Goal: Navigation & Orientation: Understand site structure

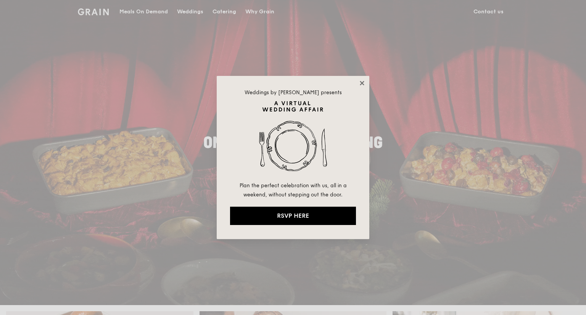
click at [361, 80] on icon at bounding box center [361, 83] width 7 height 7
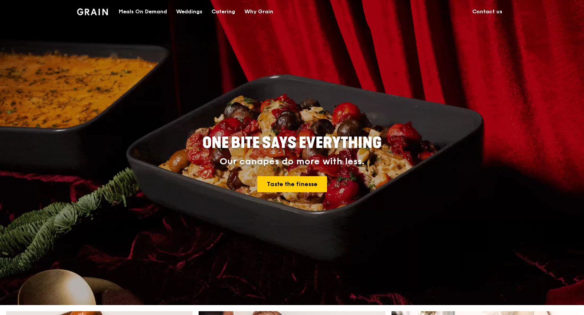
click at [142, 8] on div "Meals On Demand" at bounding box center [143, 11] width 48 height 23
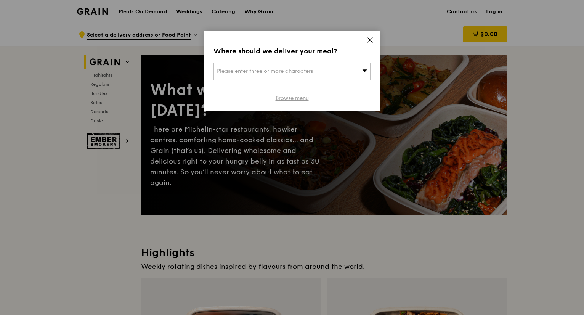
click at [297, 98] on link "Browse menu" at bounding box center [292, 99] width 33 height 8
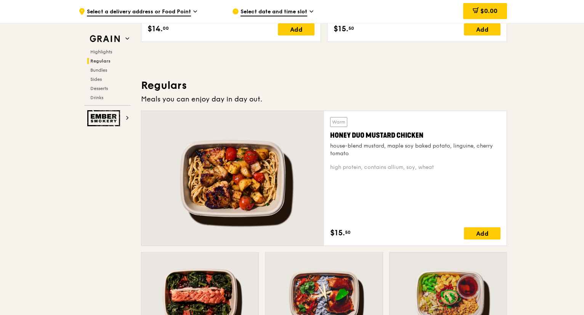
scroll to position [496, 0]
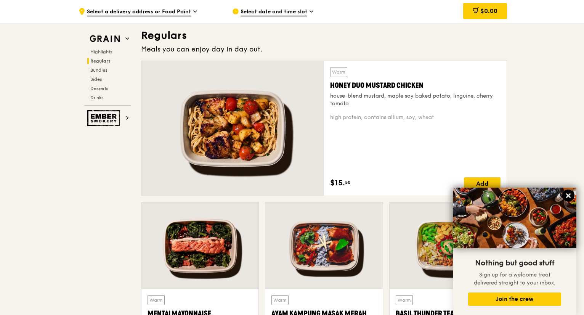
click at [565, 195] on icon at bounding box center [568, 195] width 7 height 7
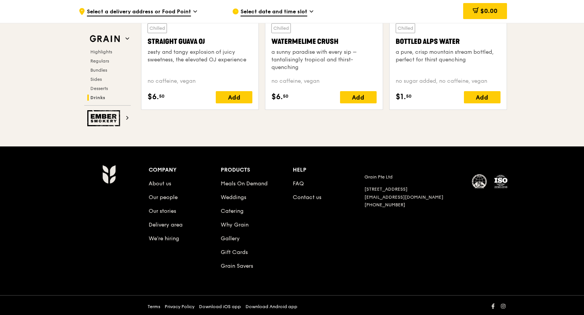
scroll to position [3119, 0]
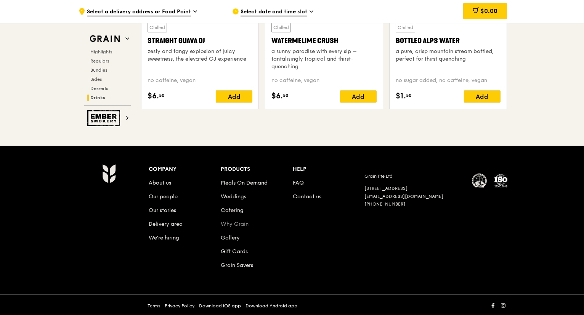
click at [234, 221] on link "Why Grain" at bounding box center [235, 224] width 28 height 6
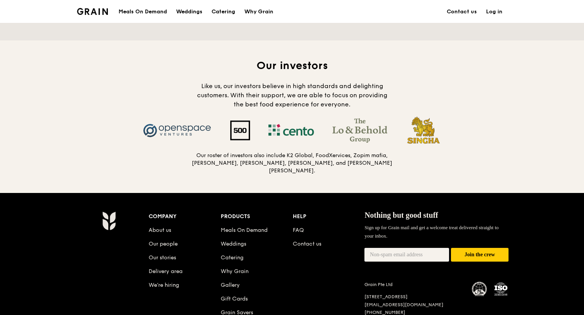
scroll to position [766, 0]
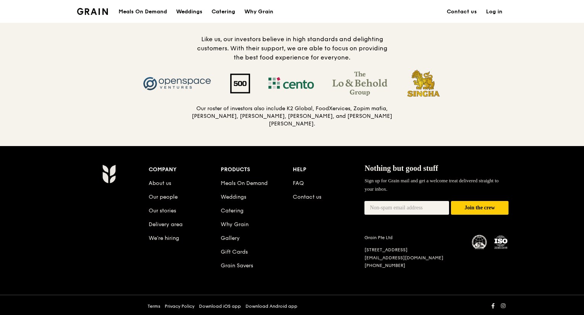
click at [166, 190] on li "Our people" at bounding box center [185, 196] width 72 height 14
click at [165, 194] on link "Our people" at bounding box center [163, 197] width 29 height 6
click at [155, 207] on link "Our stories" at bounding box center [162, 210] width 27 height 6
